Goal: Transaction & Acquisition: Purchase product/service

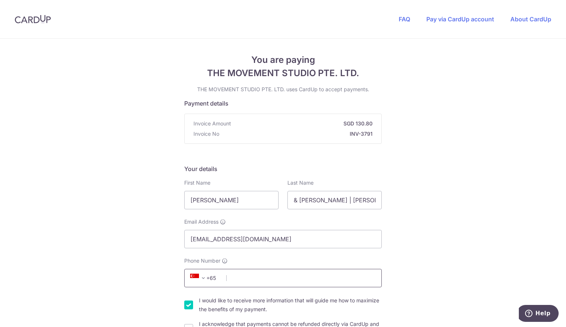
drag, startPoint x: 252, startPoint y: 273, endPoint x: 244, endPoint y: 278, distance: 9.2
click at [244, 278] on input "Phone Number" at bounding box center [282, 278] width 197 height 18
type input "84212223"
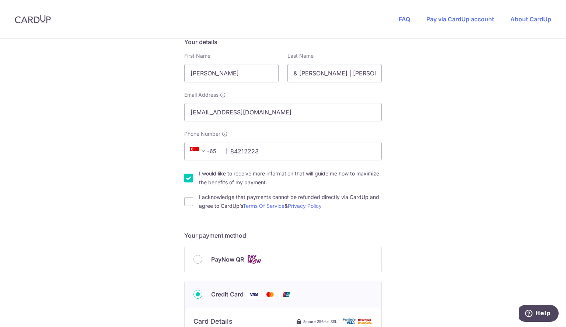
scroll to position [140, 0]
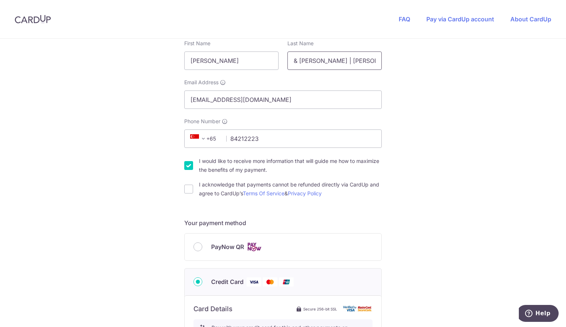
click at [315, 55] on input "& [PERSON_NAME] | [PERSON_NAME]" at bounding box center [334, 61] width 94 height 18
drag, startPoint x: 338, startPoint y: 61, endPoint x: 241, endPoint y: 55, distance: 97.8
click at [241, 55] on div "First Name [PERSON_NAME] Last Name & [PERSON_NAME] | [PERSON_NAME]" at bounding box center [283, 55] width 206 height 30
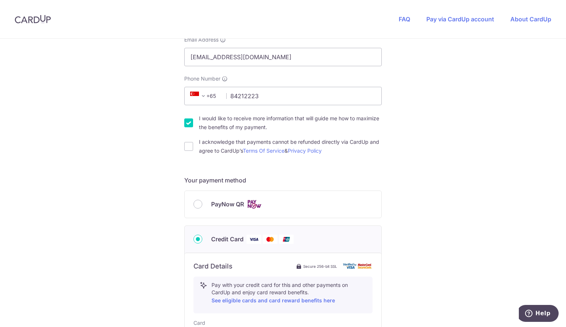
scroll to position [187, 0]
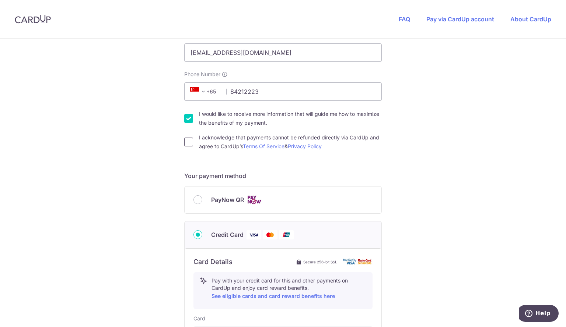
type input "[PERSON_NAME]"
click at [190, 140] on input "I acknowledge that payments cannot be refunded directly via CardUp and agree to…" at bounding box center [188, 142] width 9 height 9
checkbox input "true"
click at [187, 119] on input "I would like to receive more information that will guide me how to maximize the…" at bounding box center [188, 118] width 9 height 9
checkbox input "false"
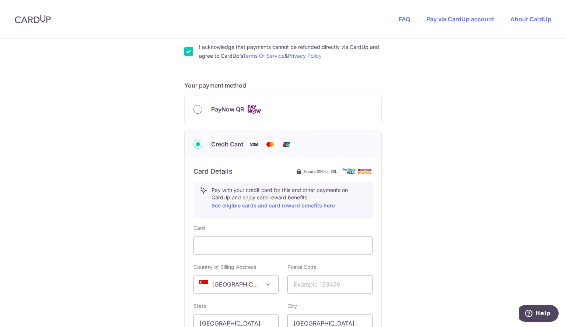
click at [195, 108] on input "PayNow QR" at bounding box center [197, 109] width 9 height 9
radio input "true"
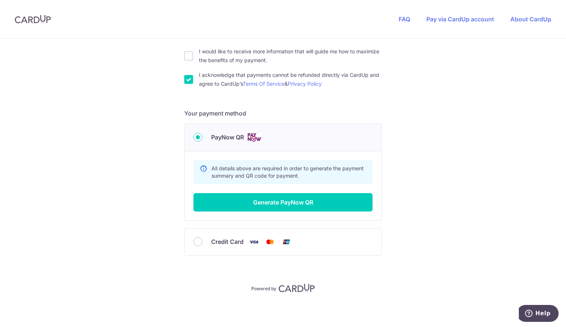
scroll to position [249, 0]
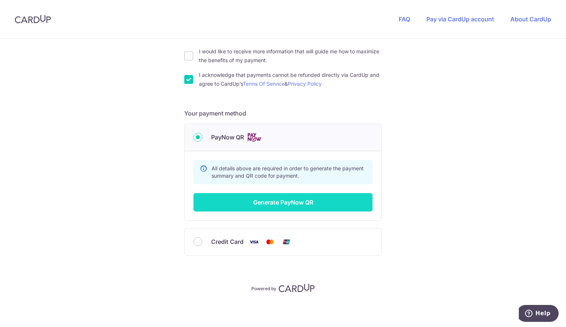
click at [250, 204] on button "Generate PayNow QR" at bounding box center [282, 202] width 179 height 18
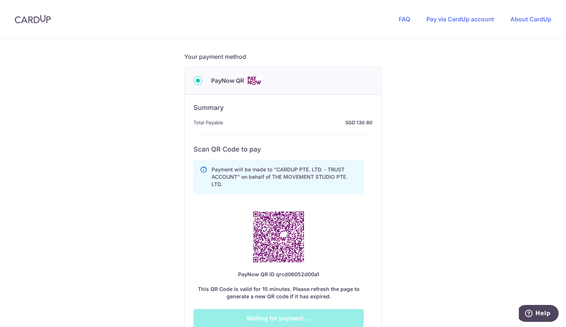
scroll to position [318, 0]
